Goal: Communication & Community: Answer question/provide support

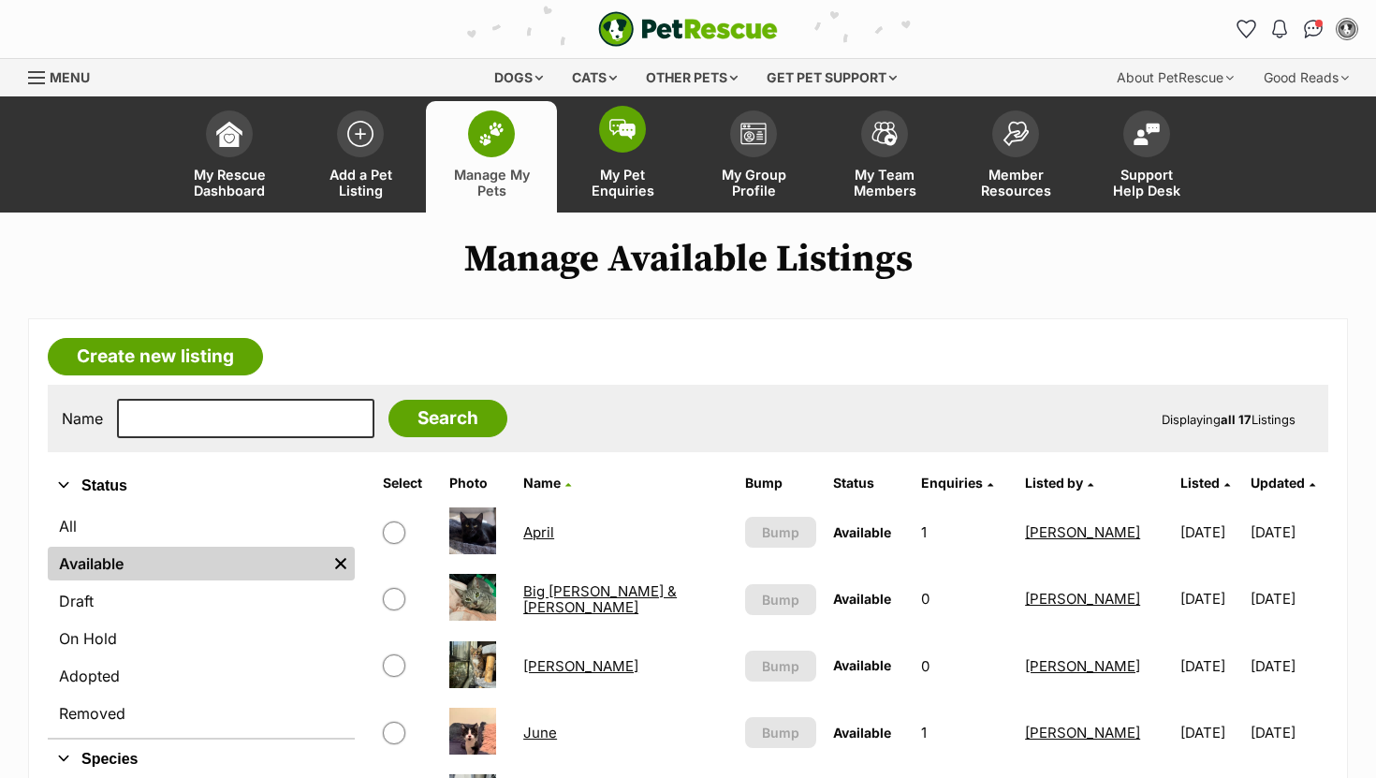
click at [616, 145] on span at bounding box center [622, 129] width 47 height 47
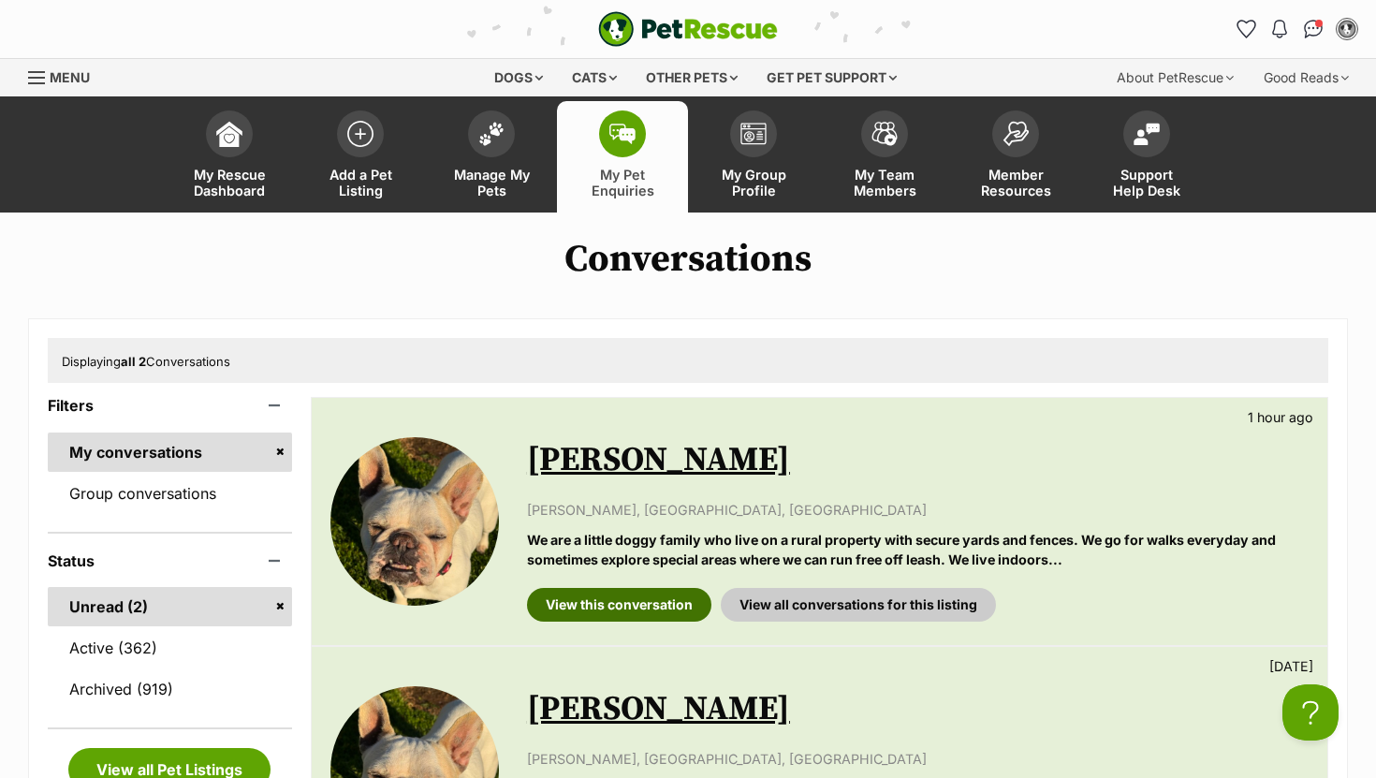
click at [643, 598] on link "View this conversation" at bounding box center [619, 605] width 184 height 34
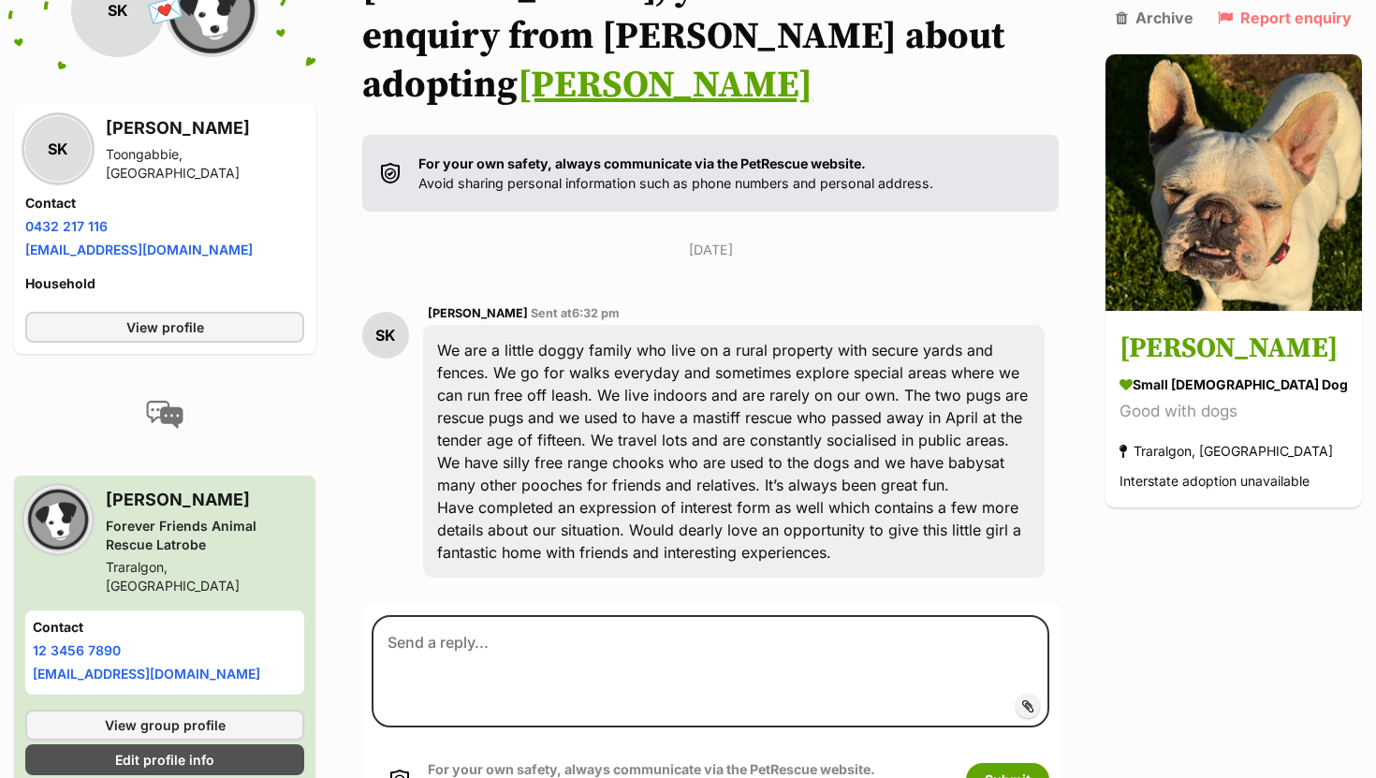
scroll to position [275, 0]
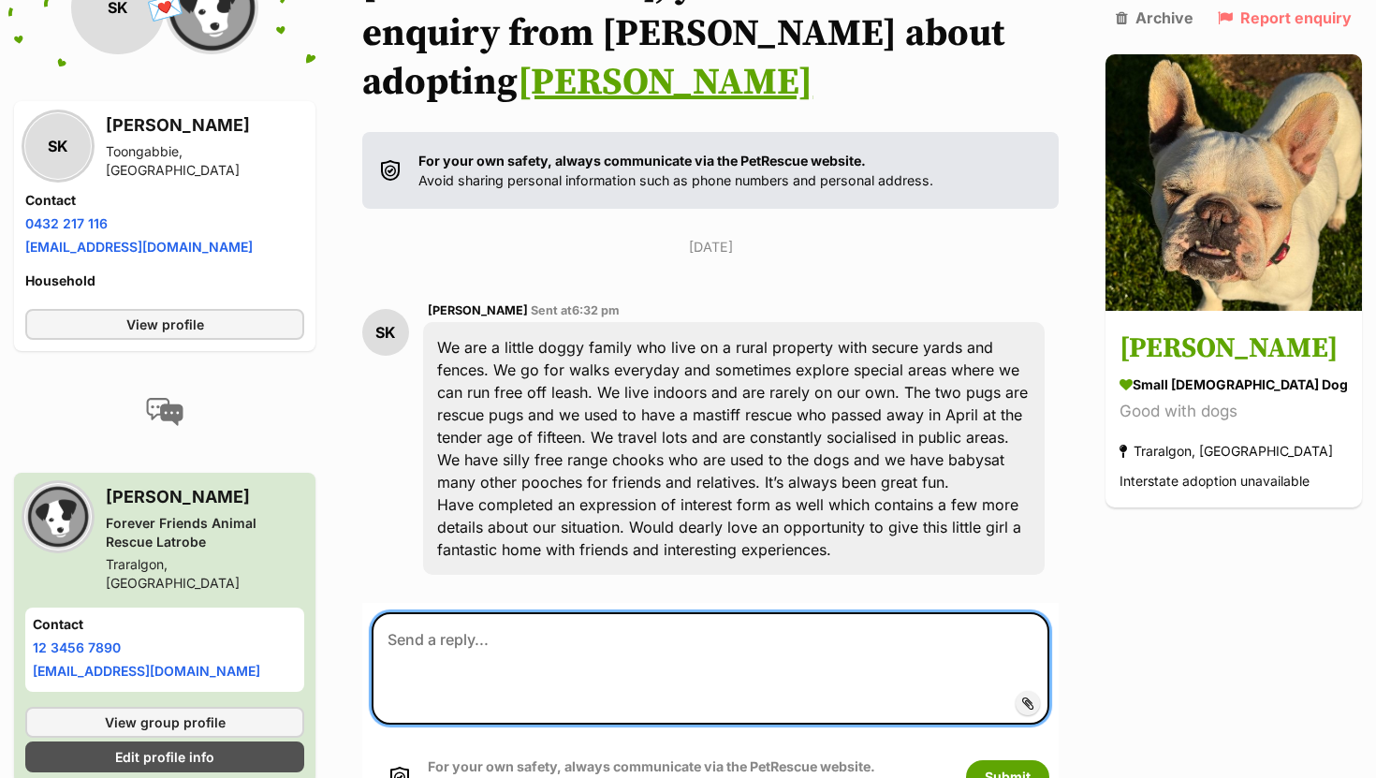
click at [585, 628] on textarea at bounding box center [711, 668] width 678 height 112
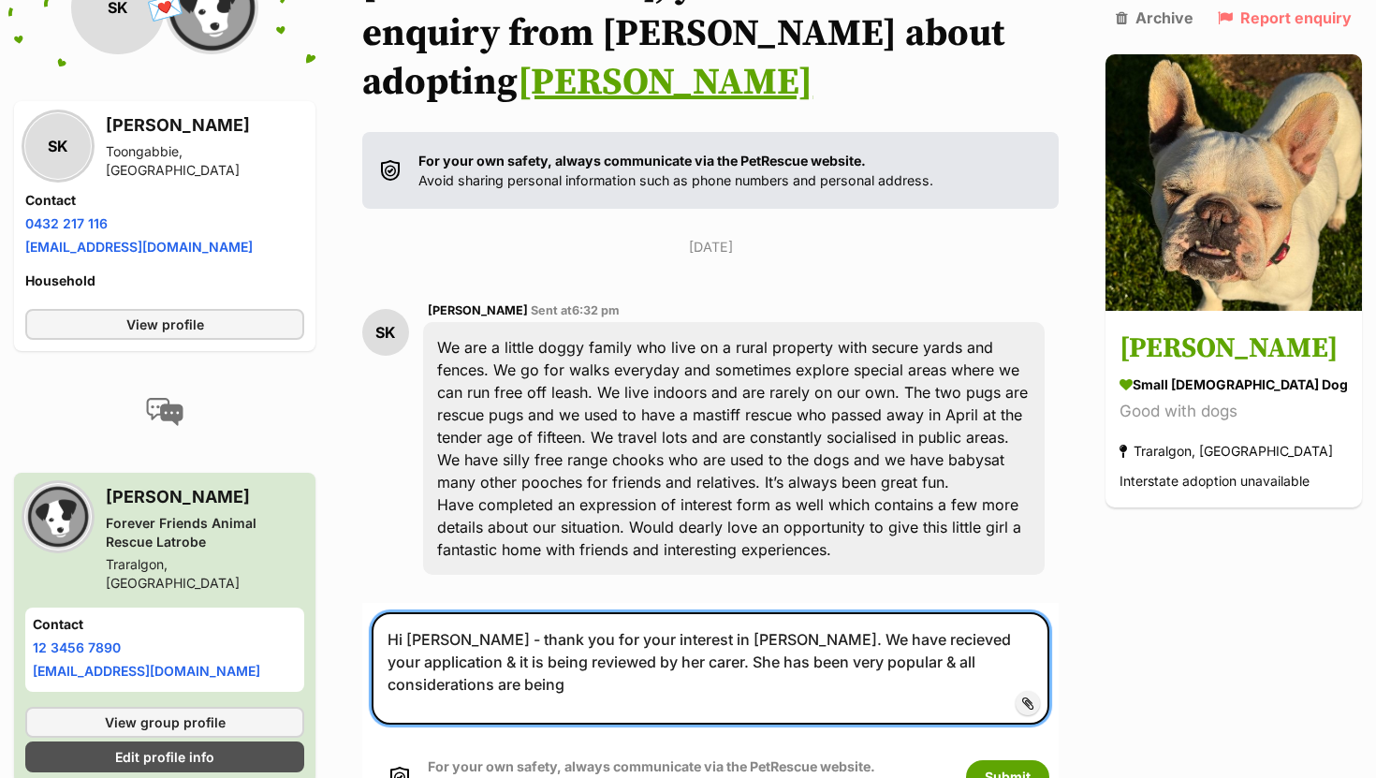
click at [893, 614] on textarea "Hi Shirley - thank you for your interest in Shelby. We have recieved your appli…" at bounding box center [711, 668] width 678 height 112
drag, startPoint x: 822, startPoint y: 610, endPoint x: 914, endPoint y: 616, distance: 91.9
click at [914, 616] on textarea "Hi Shirley - thank you for your interest in Shelby. We have recieved your appli…" at bounding box center [711, 668] width 678 height 112
type textarea "Hi Shirley - thank you for your interest in Shelby. We have recieved your appli…"
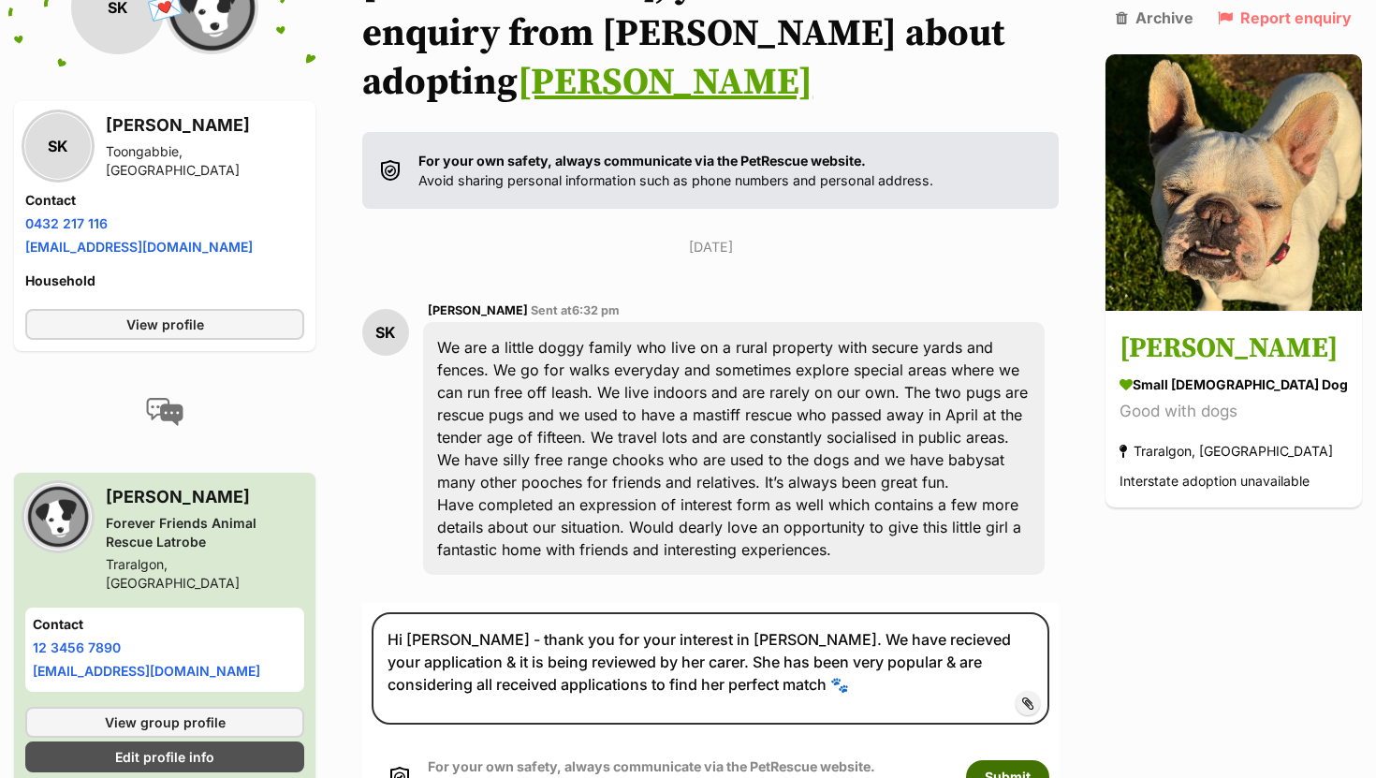
click at [1048, 760] on button "Submit" at bounding box center [1007, 777] width 83 height 34
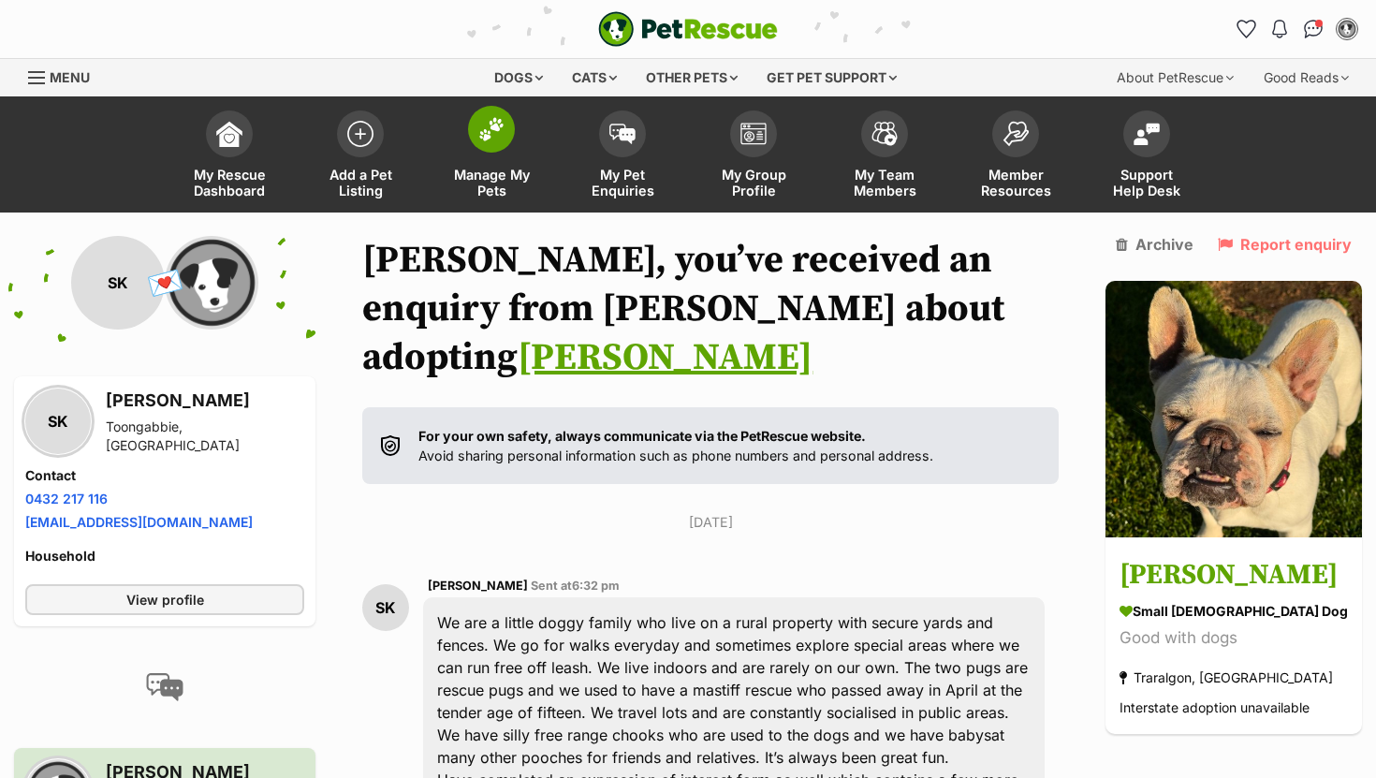
click at [497, 138] on img at bounding box center [491, 129] width 26 height 24
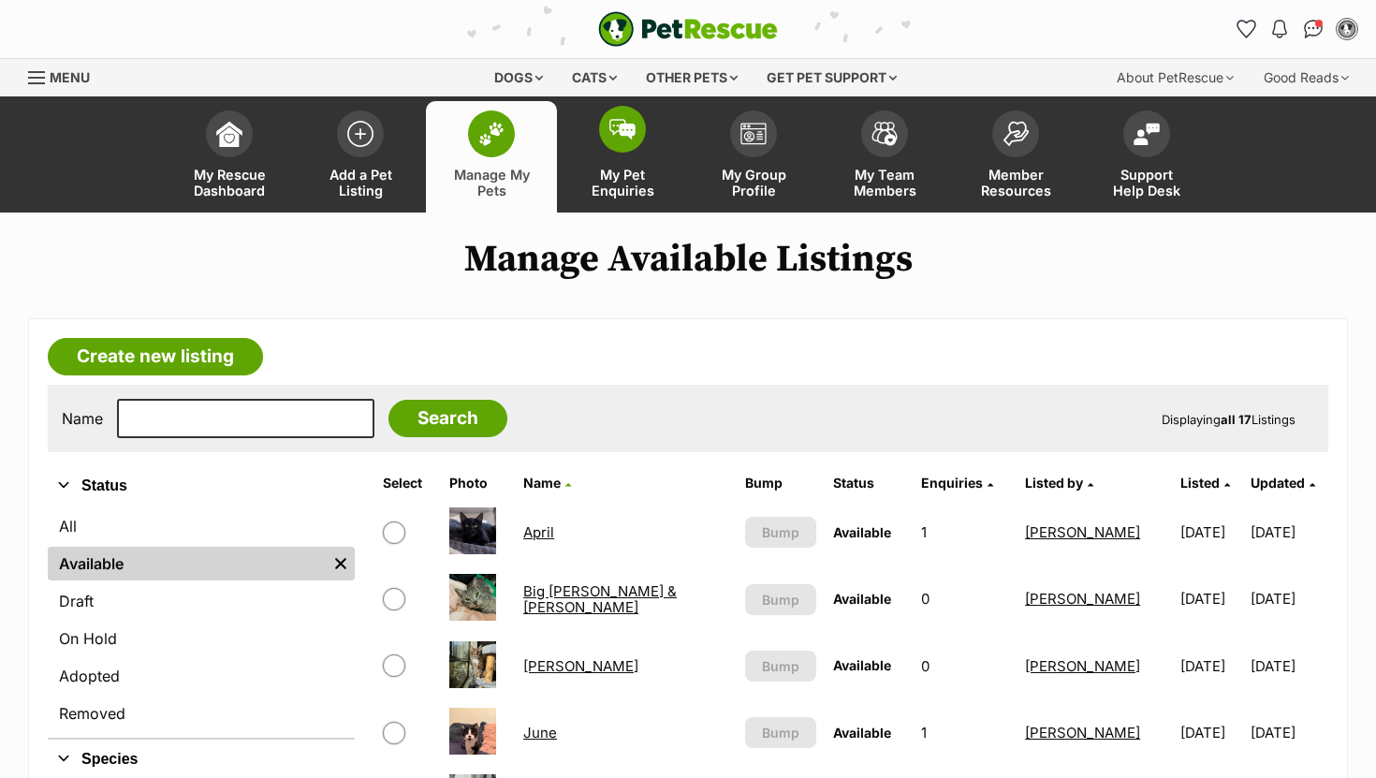
click at [624, 117] on span at bounding box center [622, 129] width 47 height 47
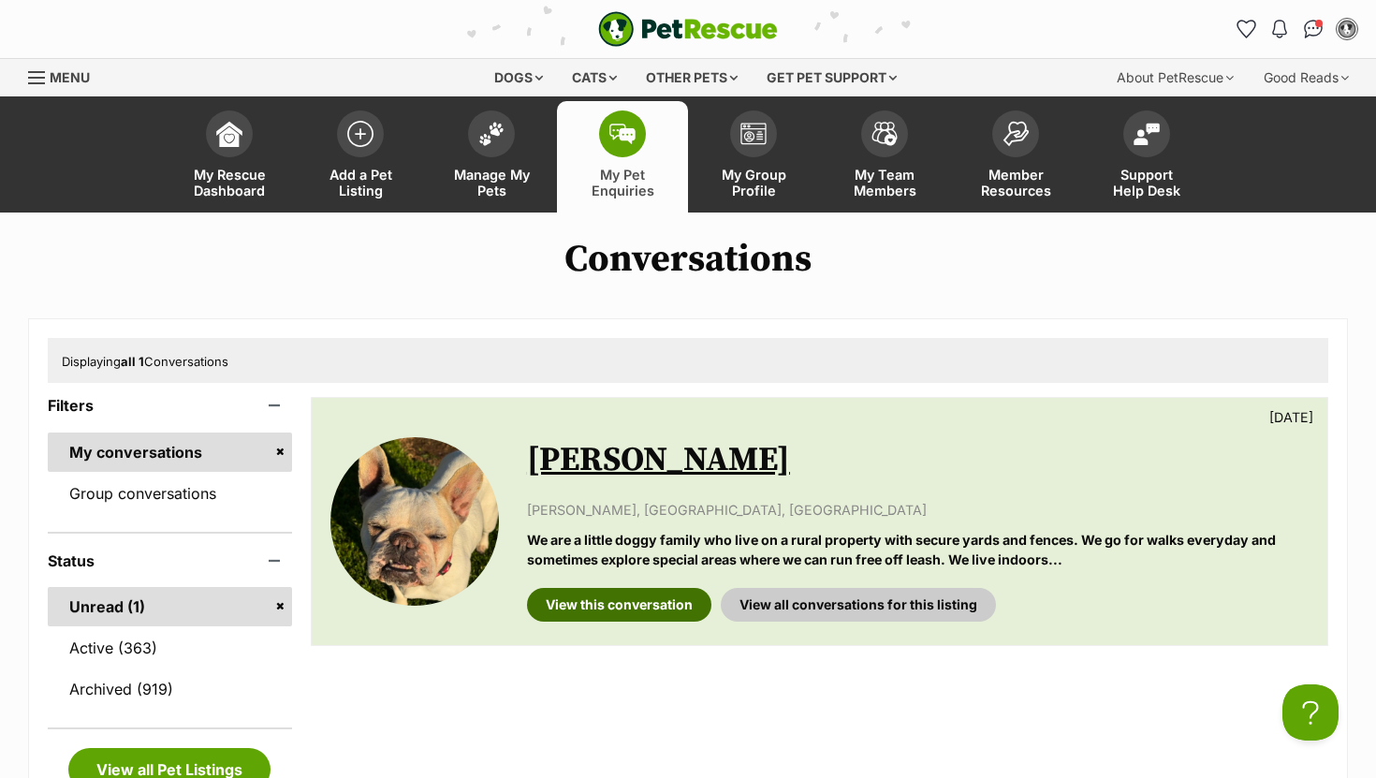
click at [579, 613] on link "View this conversation" at bounding box center [619, 605] width 184 height 34
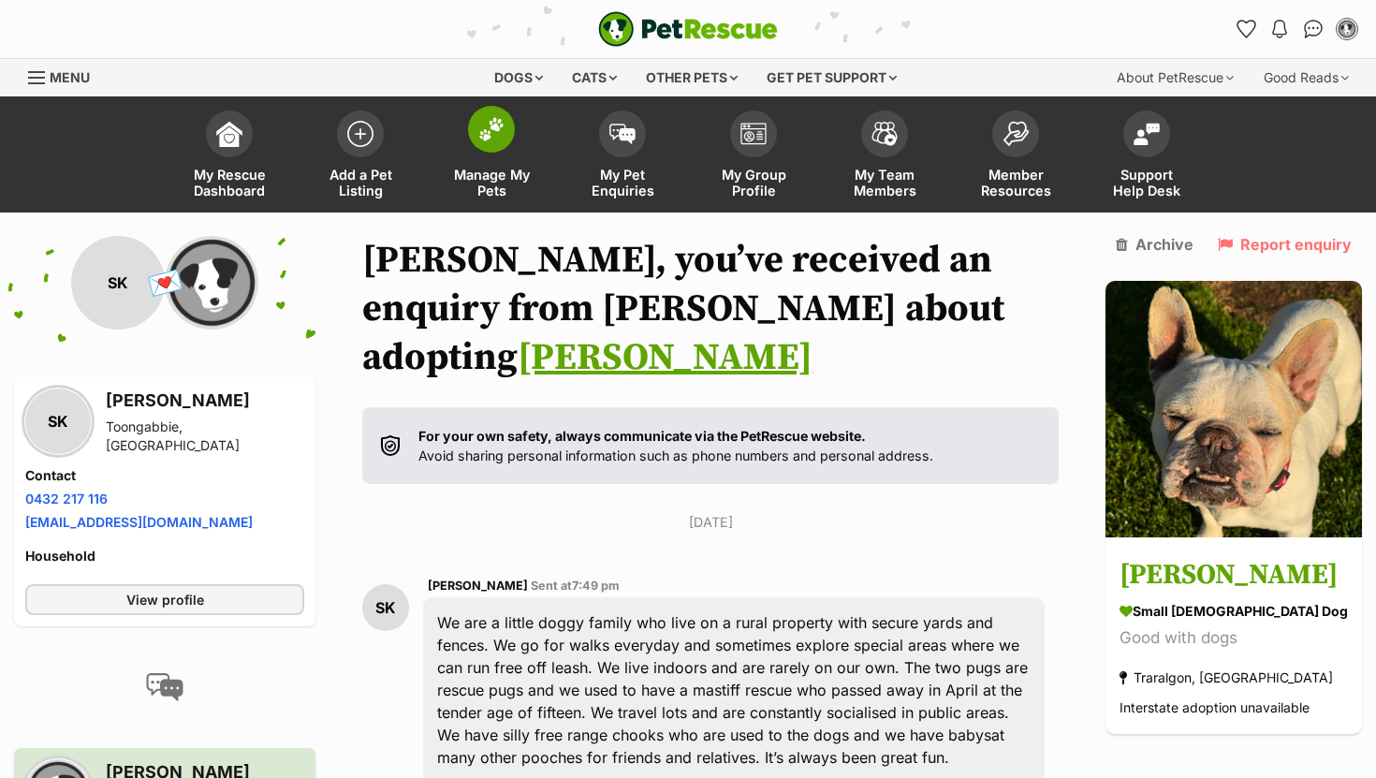
click at [483, 142] on span at bounding box center [491, 129] width 47 height 47
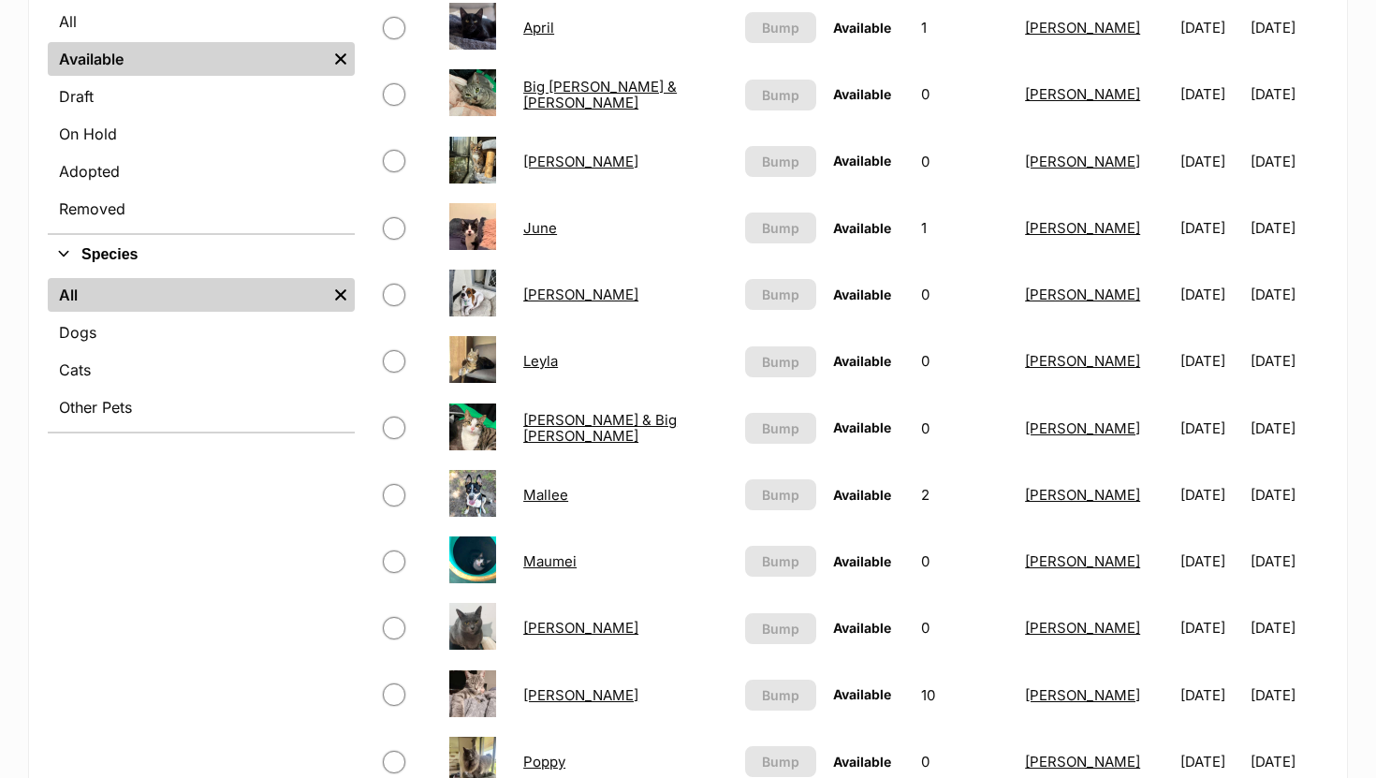
scroll to position [511, 0]
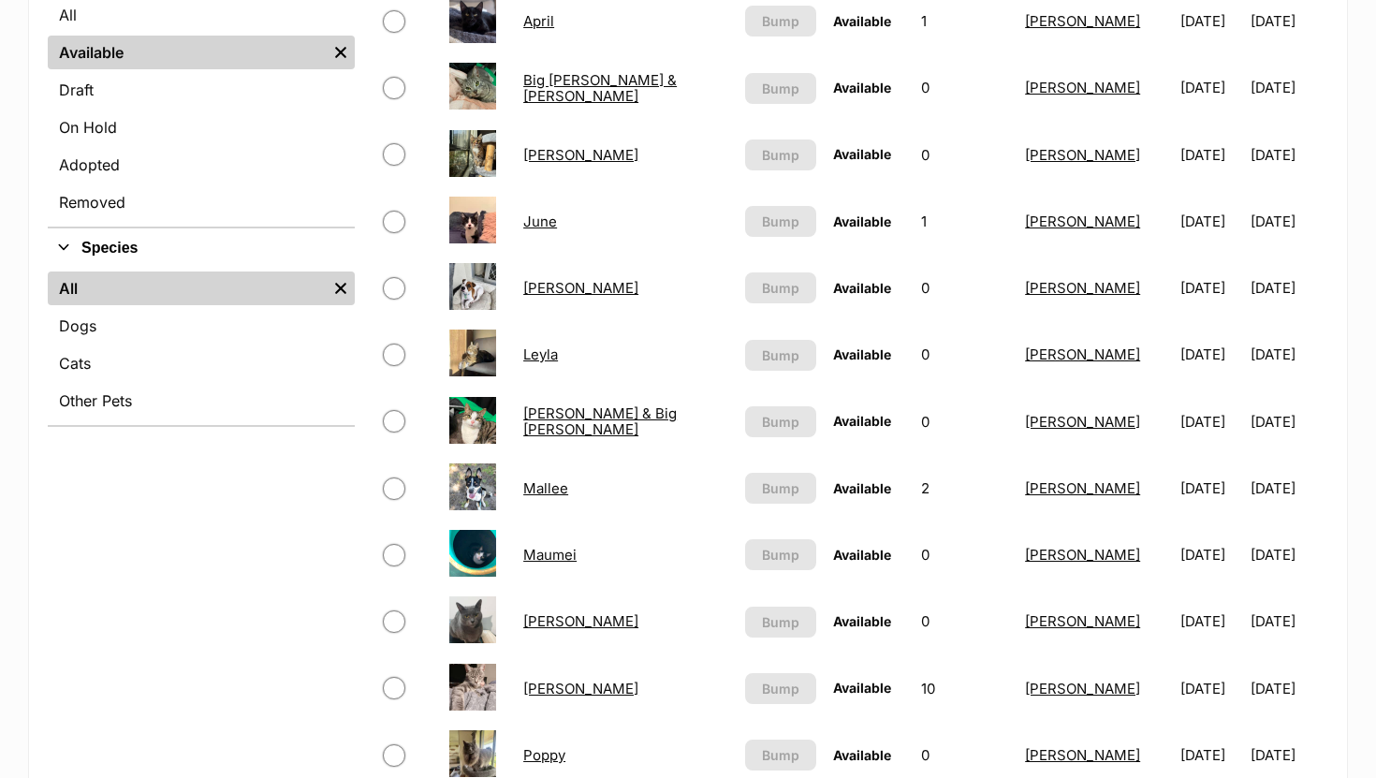
click at [549, 620] on link "[PERSON_NAME]" at bounding box center [580, 621] width 115 height 18
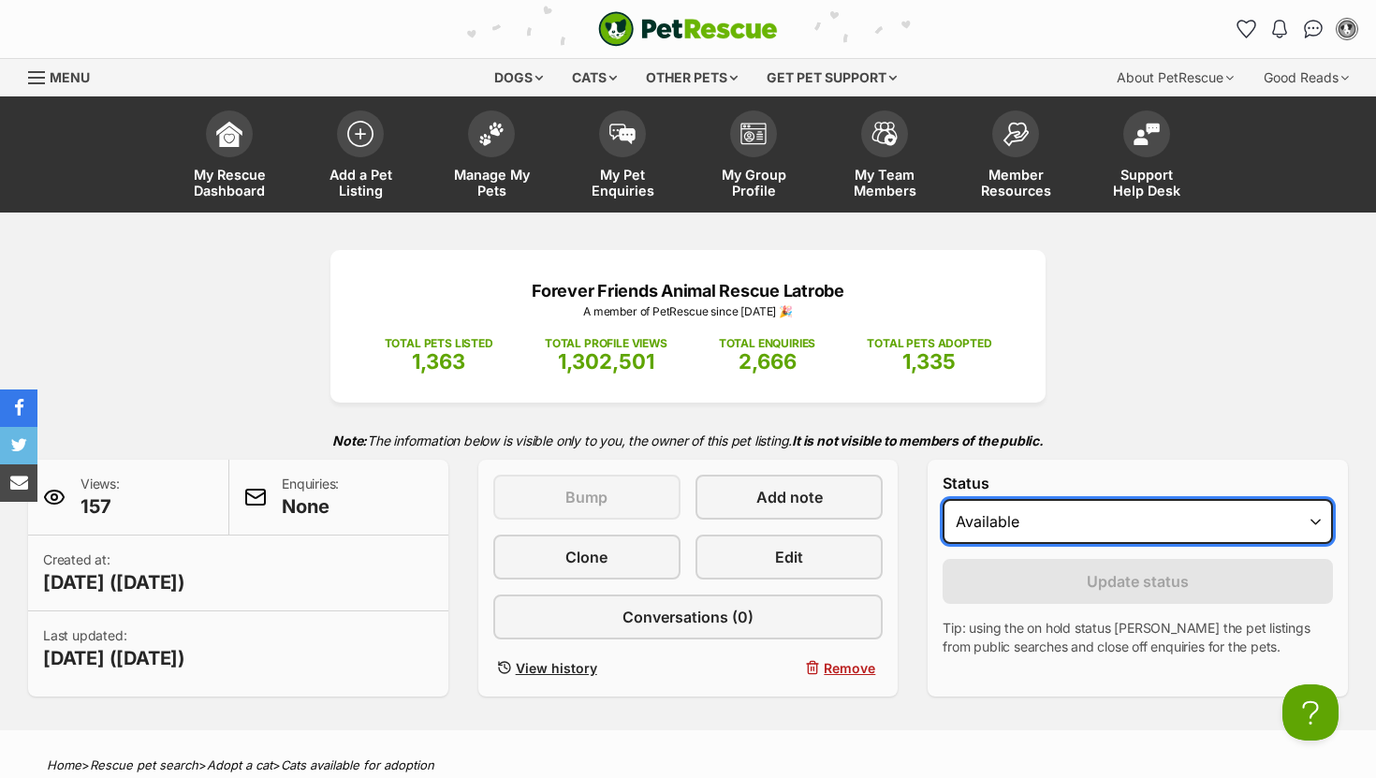
click at [1079, 521] on select "Draft Available On hold Adopted" at bounding box center [1138, 521] width 390 height 45
select select "rehomed"
click at [943, 500] on select "Draft Available On hold Adopted" at bounding box center [1138, 521] width 390 height 45
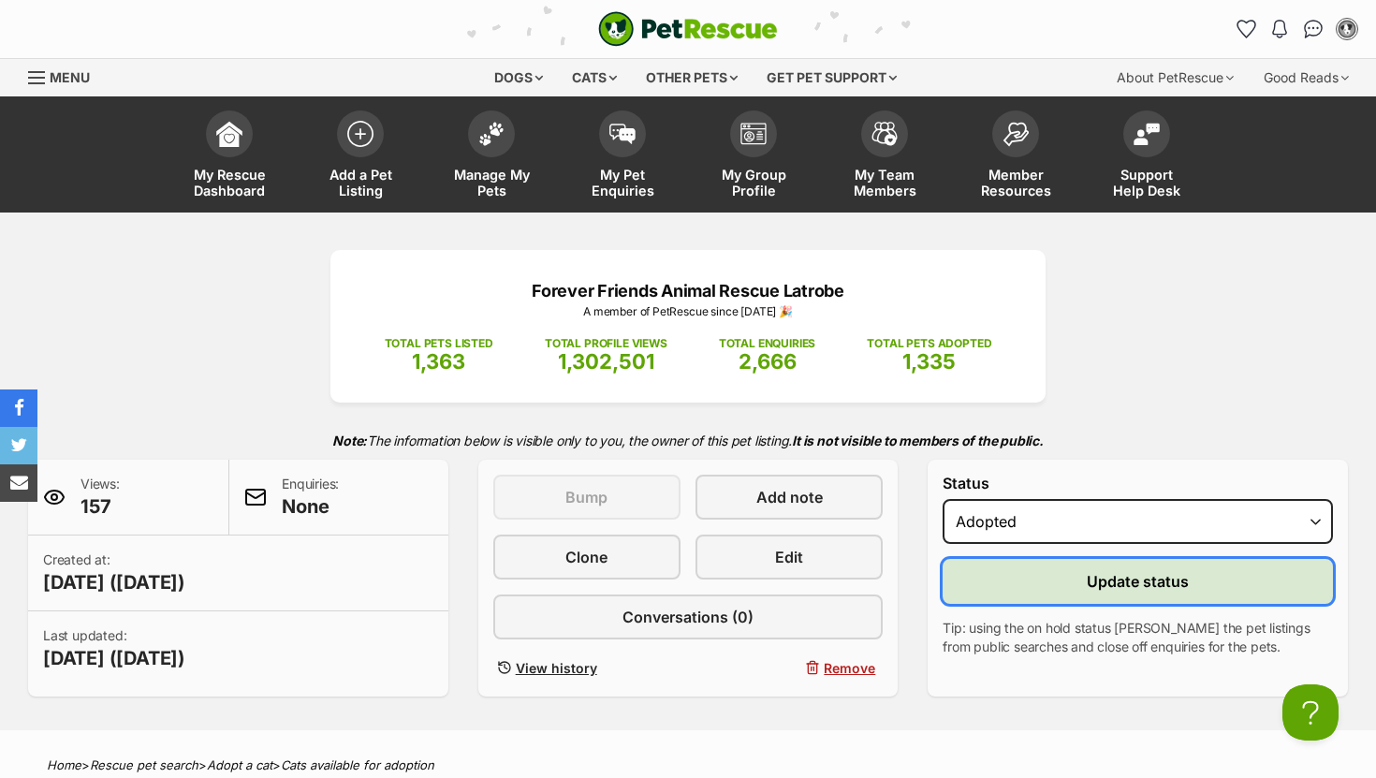
click at [1042, 585] on button "Update status" at bounding box center [1138, 581] width 390 height 45
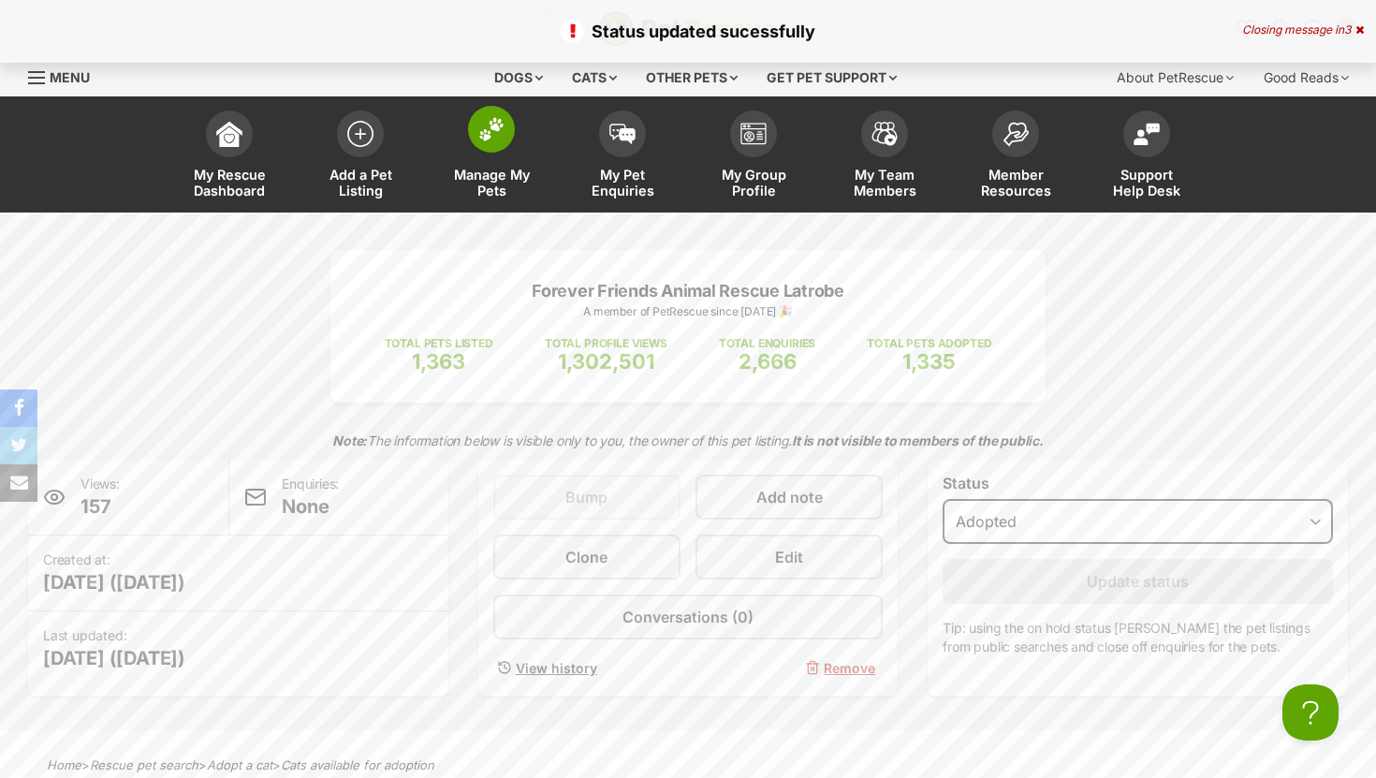
click at [478, 125] on img at bounding box center [491, 129] width 26 height 24
